Goal: Transaction & Acquisition: Obtain resource

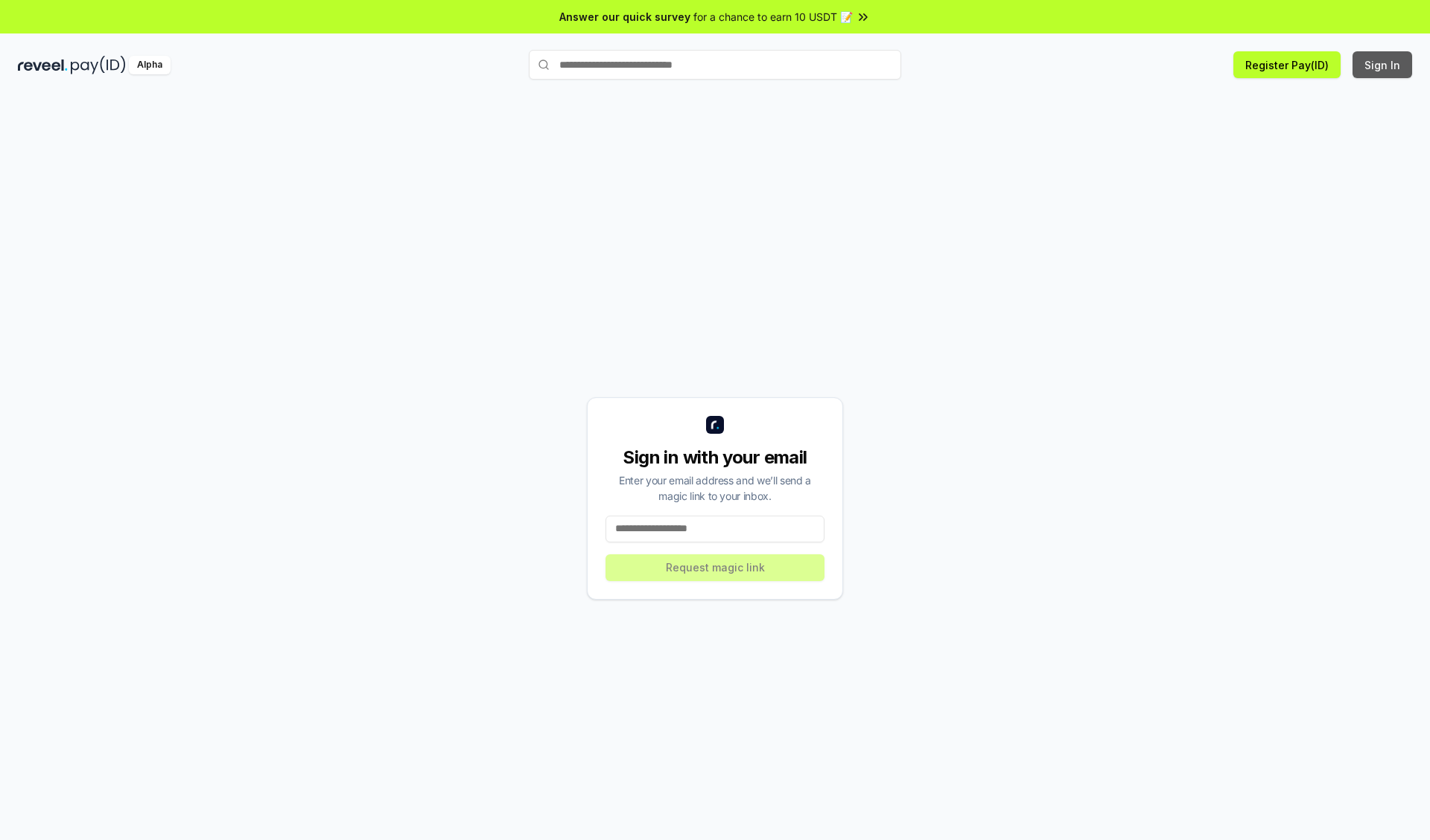
click at [1383, 65] on button "Sign In" at bounding box center [1381, 65] width 59 height 27
type input "**********"
click at [715, 567] on button "Request magic link" at bounding box center [714, 568] width 219 height 27
